Goal: Find specific page/section: Find specific page/section

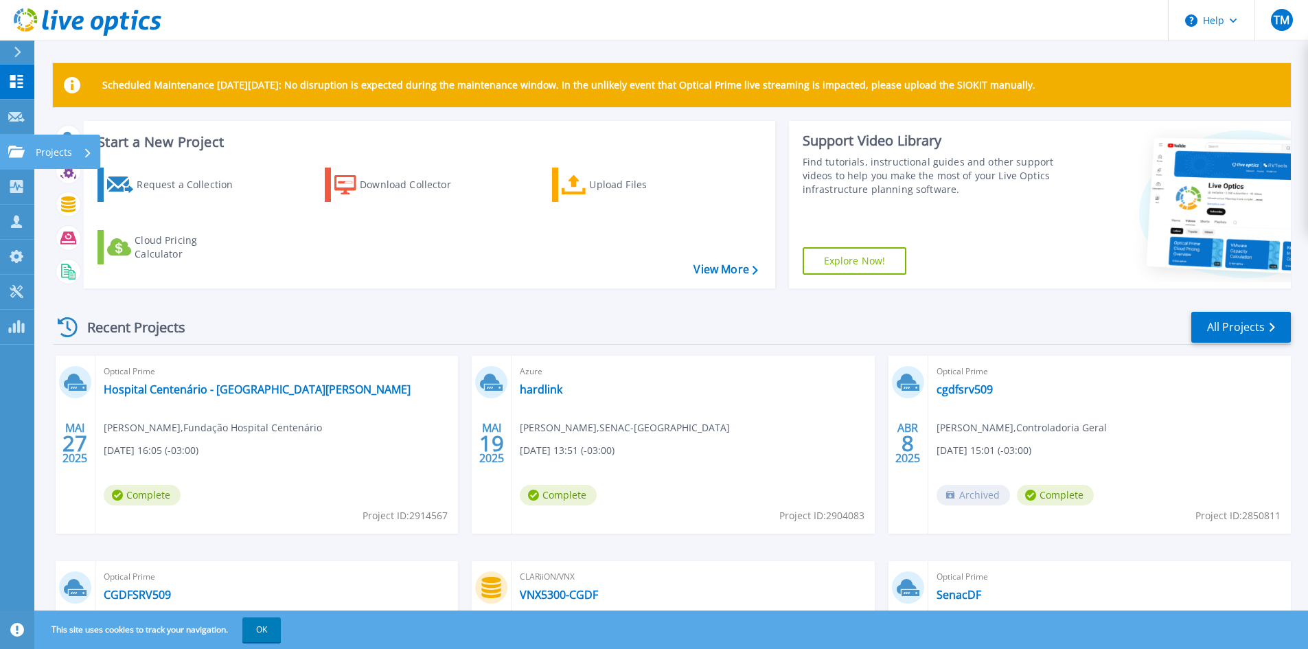
click at [12, 146] on div at bounding box center [16, 152] width 16 height 12
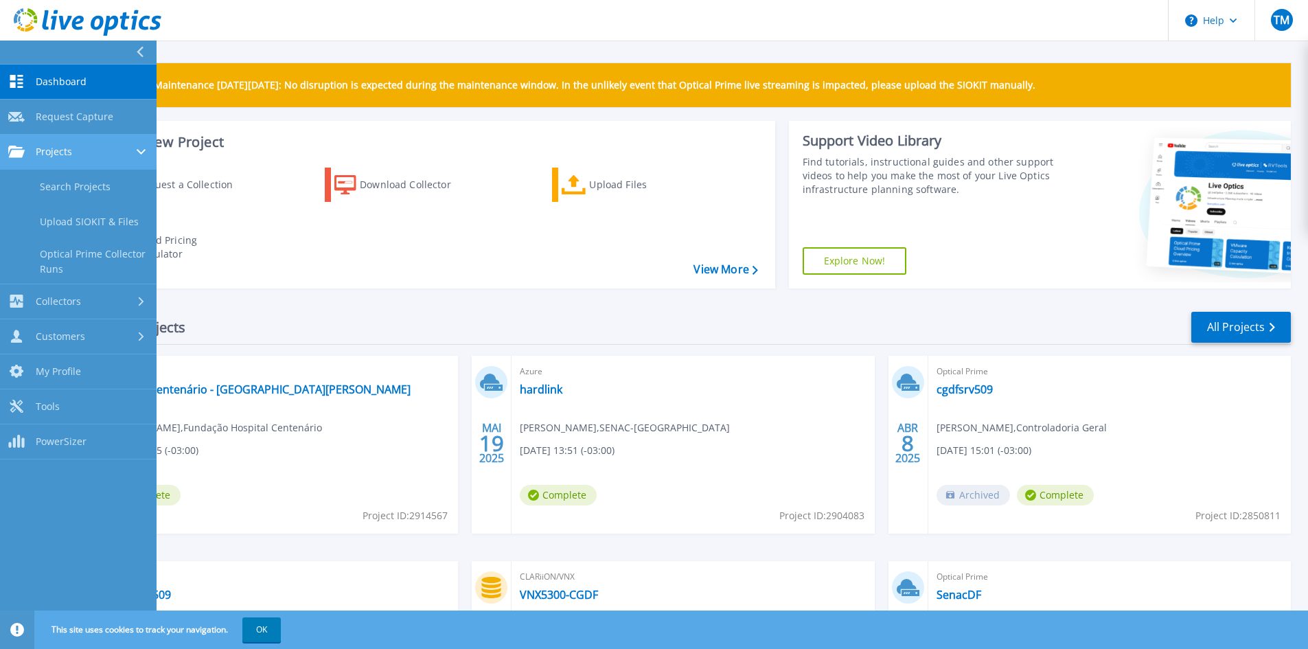
click at [46, 152] on span "Projects" at bounding box center [54, 152] width 36 height 12
click at [52, 159] on link "Projects Projects" at bounding box center [78, 152] width 156 height 35
click at [62, 182] on link "Search Projects" at bounding box center [78, 187] width 156 height 35
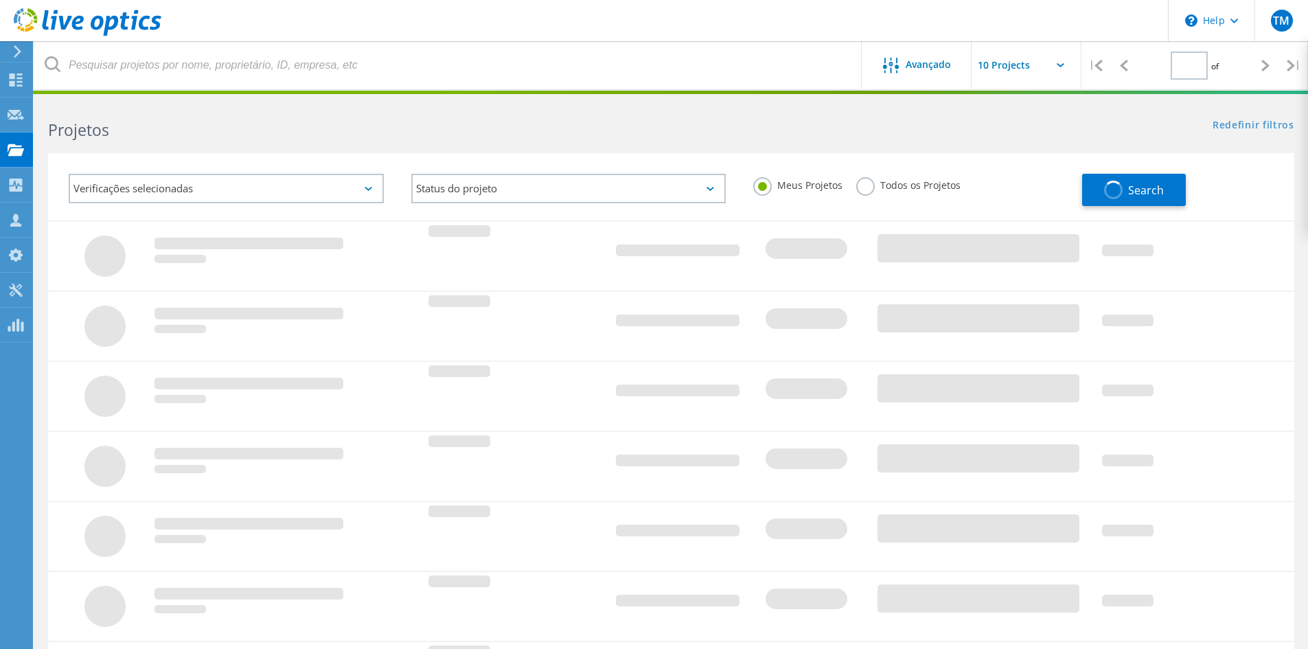
type input "1"
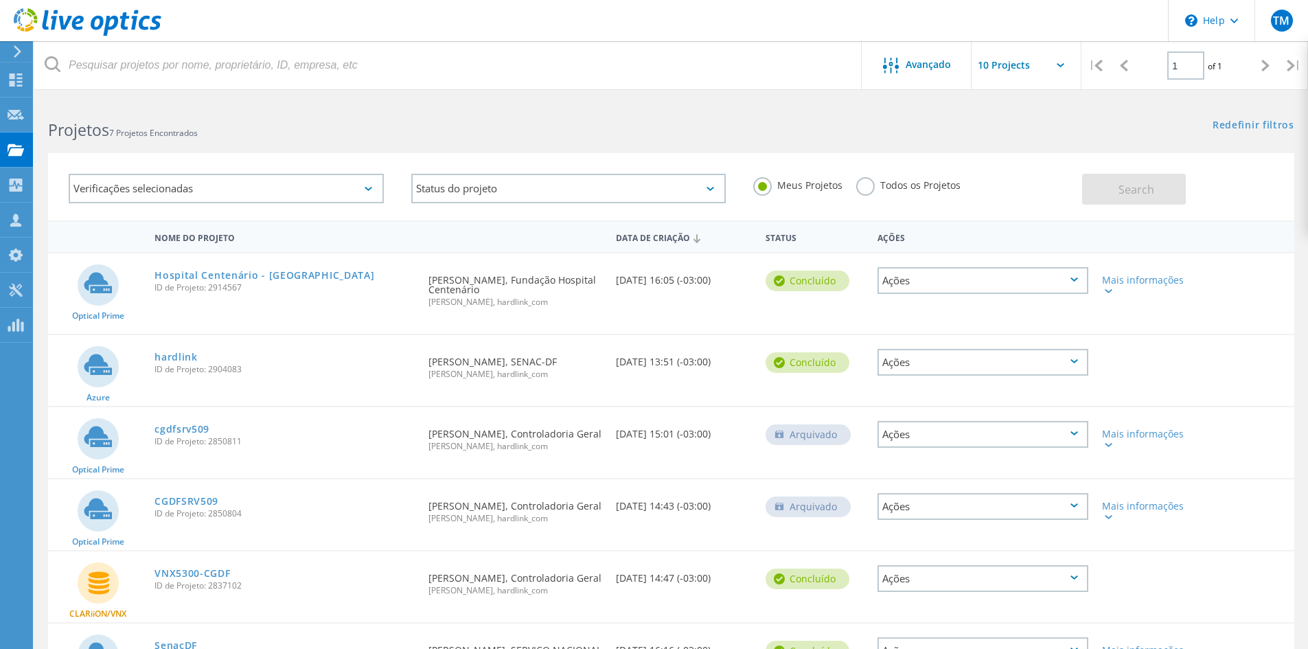
click at [888, 187] on label "Todos os Projetos" at bounding box center [908, 183] width 104 height 13
click at [0, 0] on input "Todos os Projetos" at bounding box center [0, 0] width 0 height 0
click at [1097, 189] on button "Search" at bounding box center [1134, 189] width 104 height 31
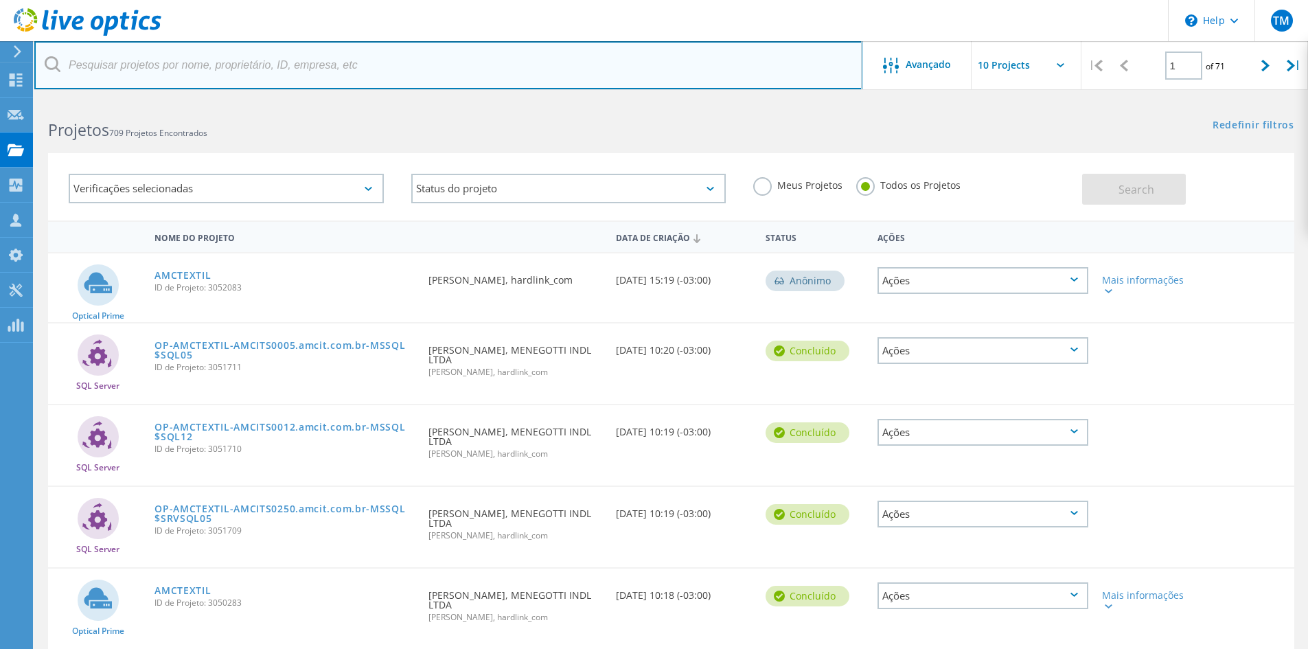
click at [303, 68] on input "text" at bounding box center [448, 65] width 828 height 48
type input "ipem"
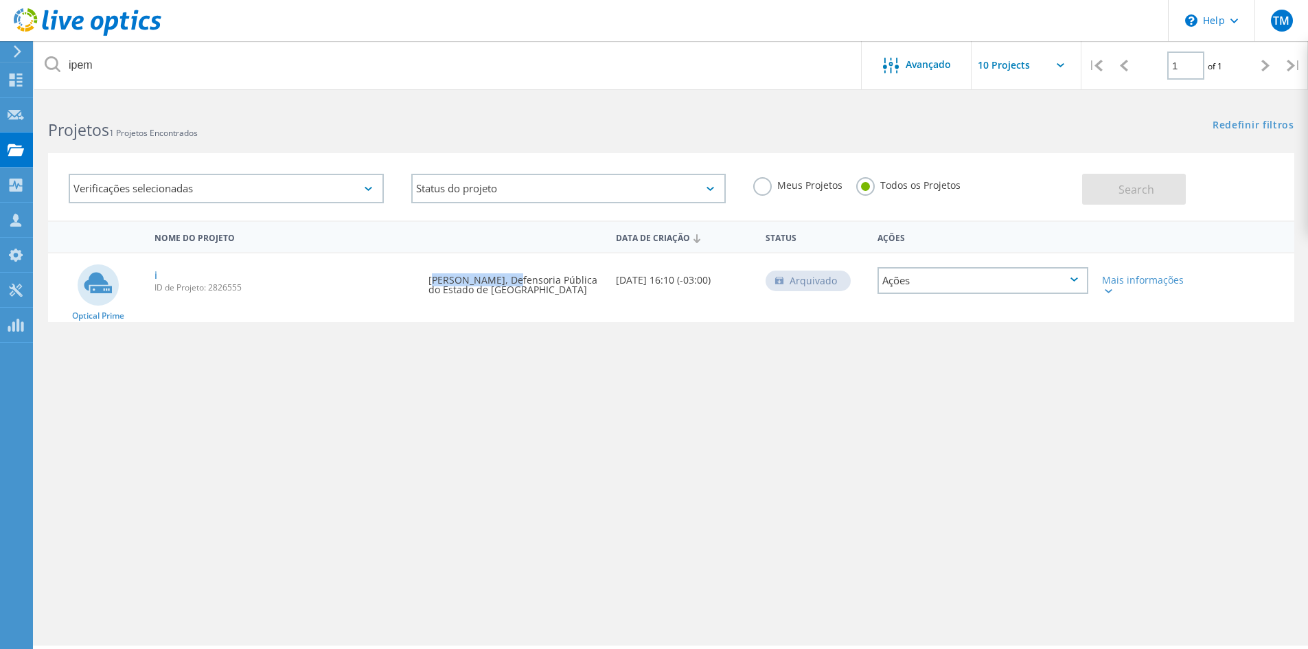
drag, startPoint x: 428, startPoint y: 279, endPoint x: 501, endPoint y: 281, distance: 73.5
click at [501, 281] on div "Solicitado por Jefferson Santos, Defensoria Pública do Estado de São Paulo" at bounding box center [514, 280] width 187 height 55
click at [100, 284] on icon at bounding box center [98, 282] width 28 height 21
click at [156, 276] on link "i" at bounding box center [155, 275] width 3 height 10
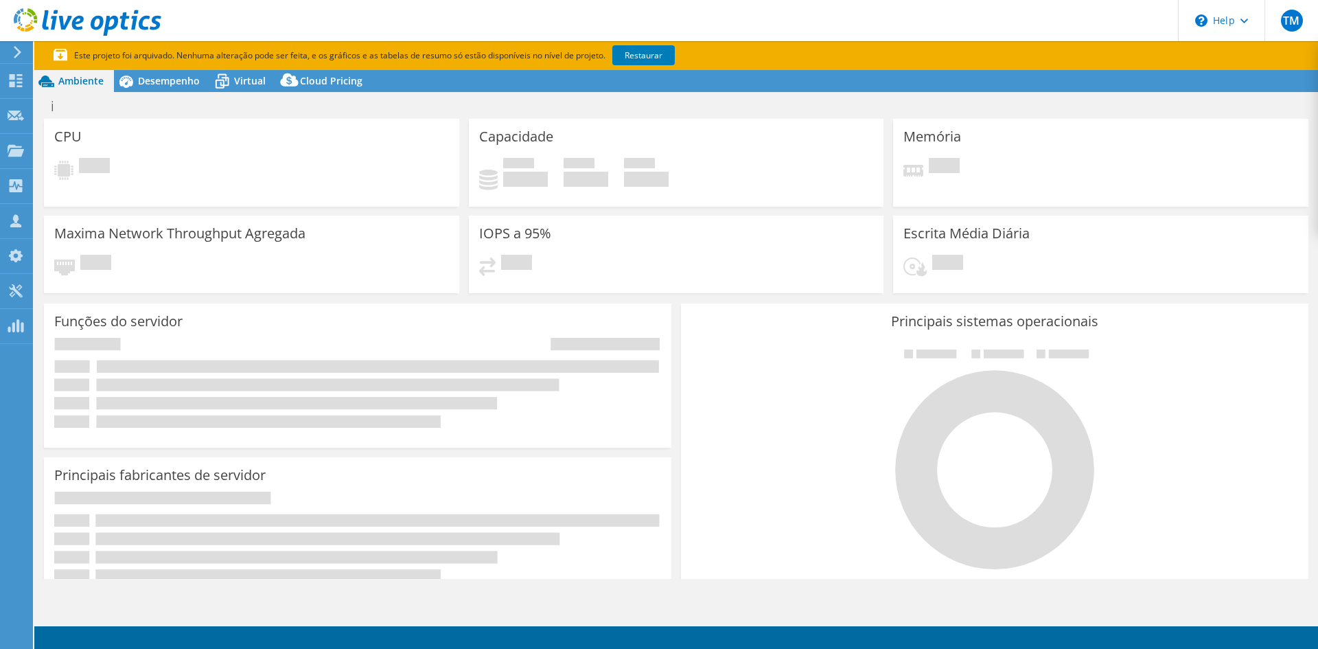
select select "USD"
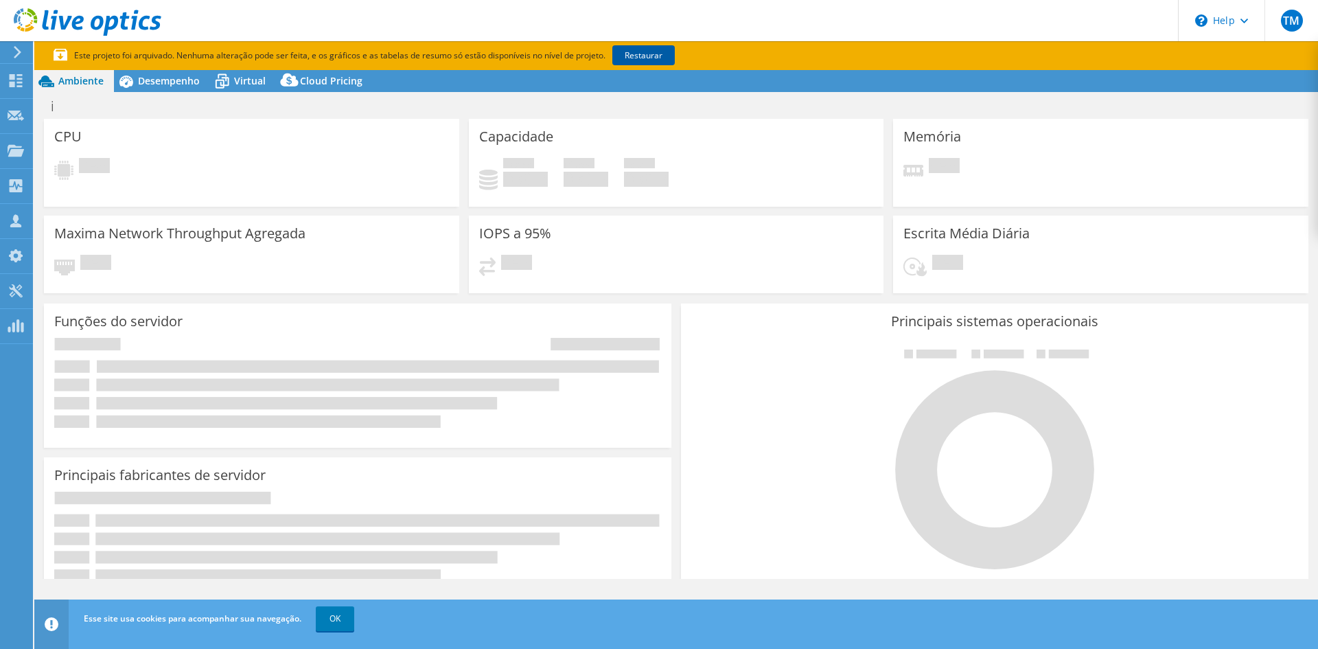
click at [629, 56] on link "Restaurar" at bounding box center [643, 55] width 62 height 20
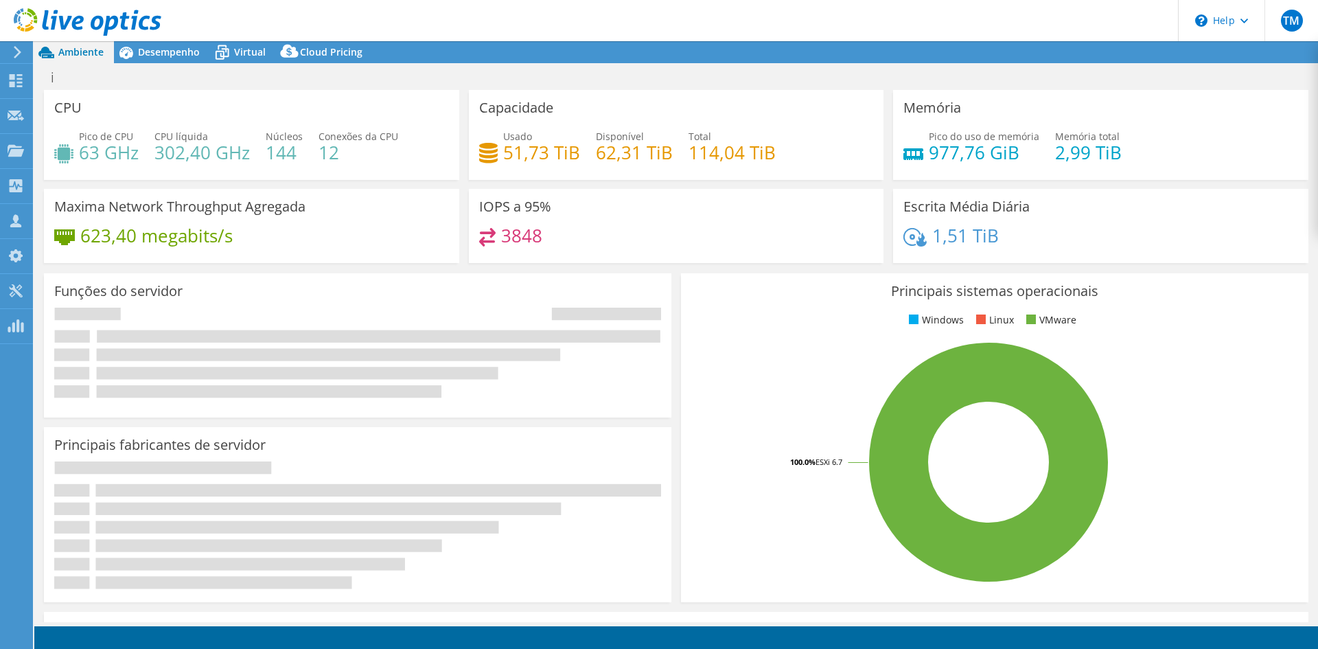
select select "USD"
